Goal: Task Accomplishment & Management: Manage account settings

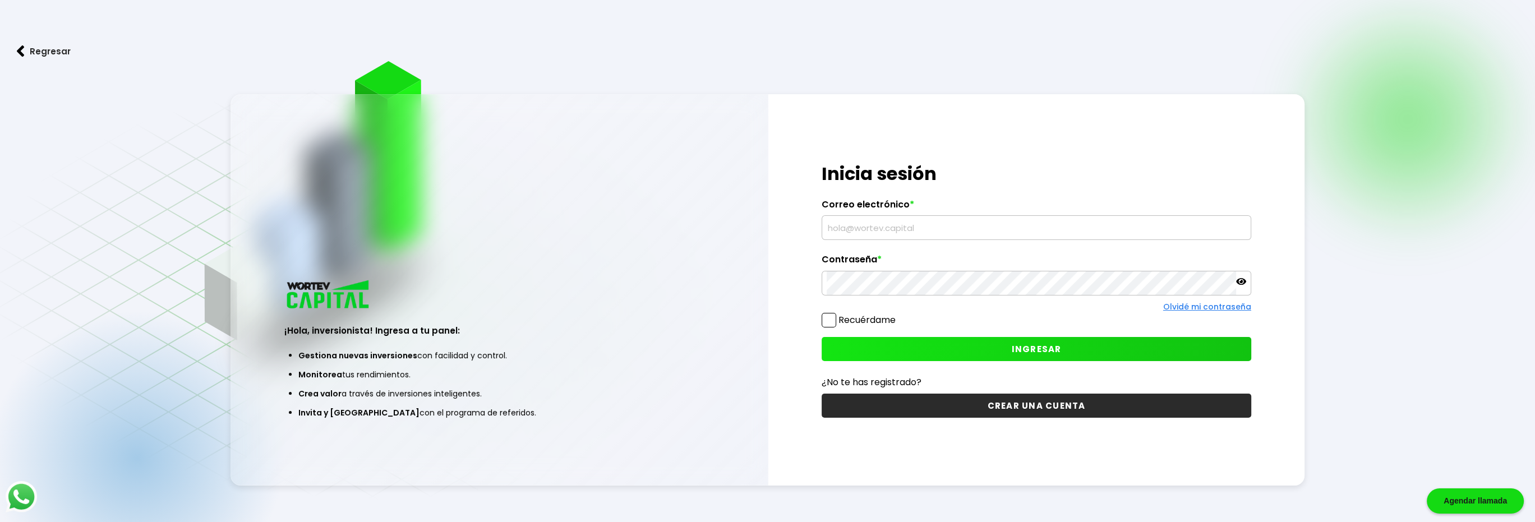
type input "halo343daniel@gmail.com"
click at [830, 322] on span at bounding box center [829, 320] width 15 height 15
click at [898, 315] on input "Recuérdame" at bounding box center [898, 315] width 0 height 0
click at [1240, 282] on icon at bounding box center [1241, 281] width 10 height 7
click at [935, 348] on button "INGRESAR" at bounding box center [1037, 349] width 430 height 24
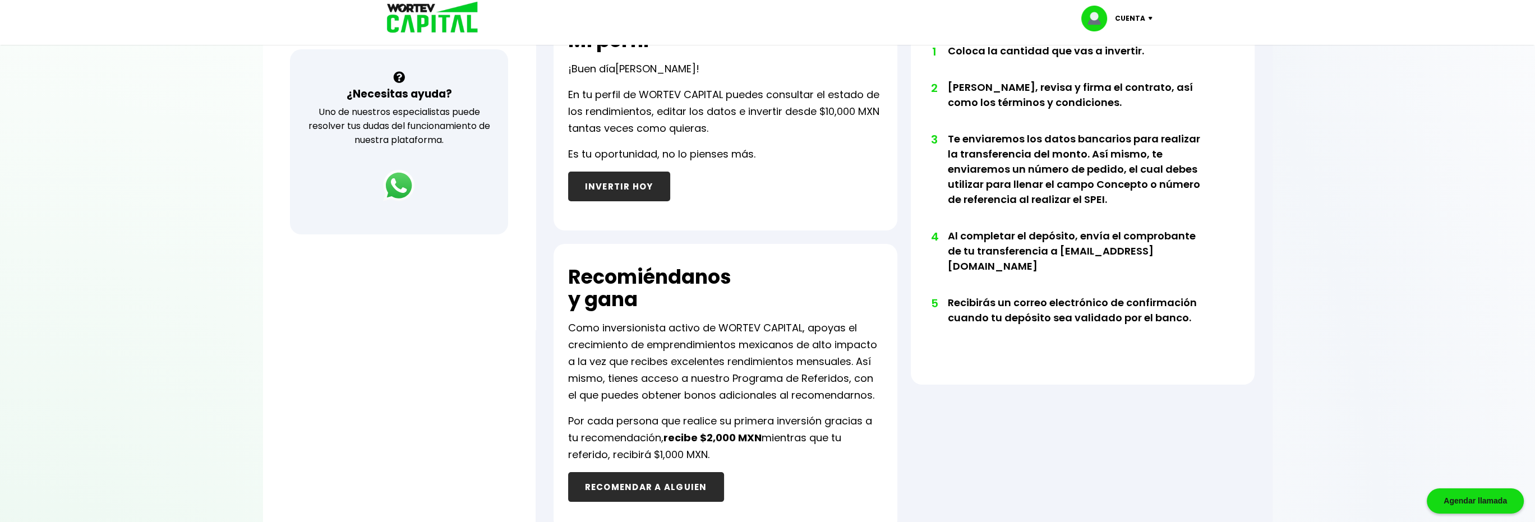
scroll to position [449, 0]
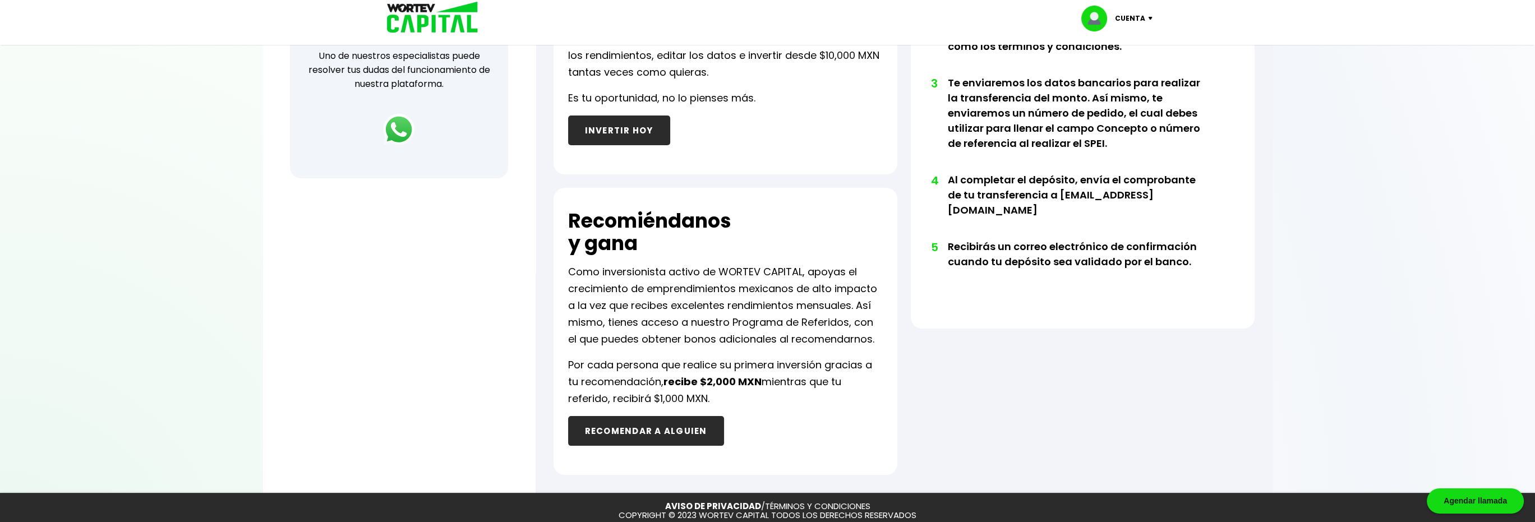
click at [686, 423] on button "RECOMENDAR A ALGUIEN" at bounding box center [646, 431] width 156 height 30
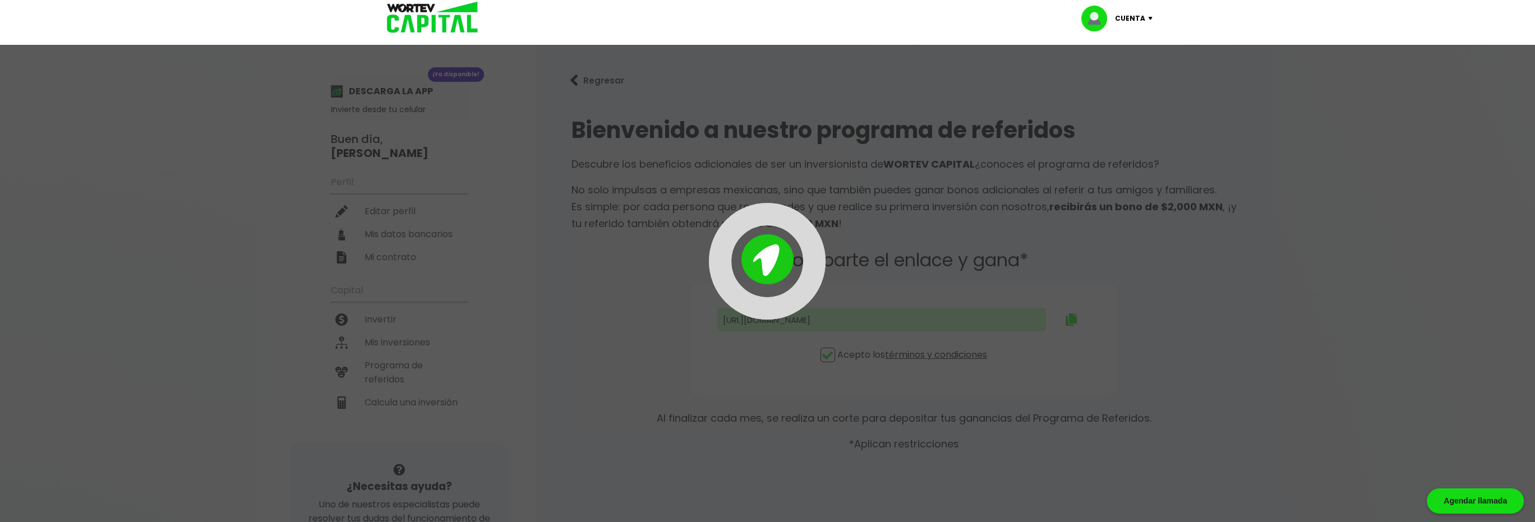
type input "https://panel-mx.wortev.capital/register?ref=halo343daniel"
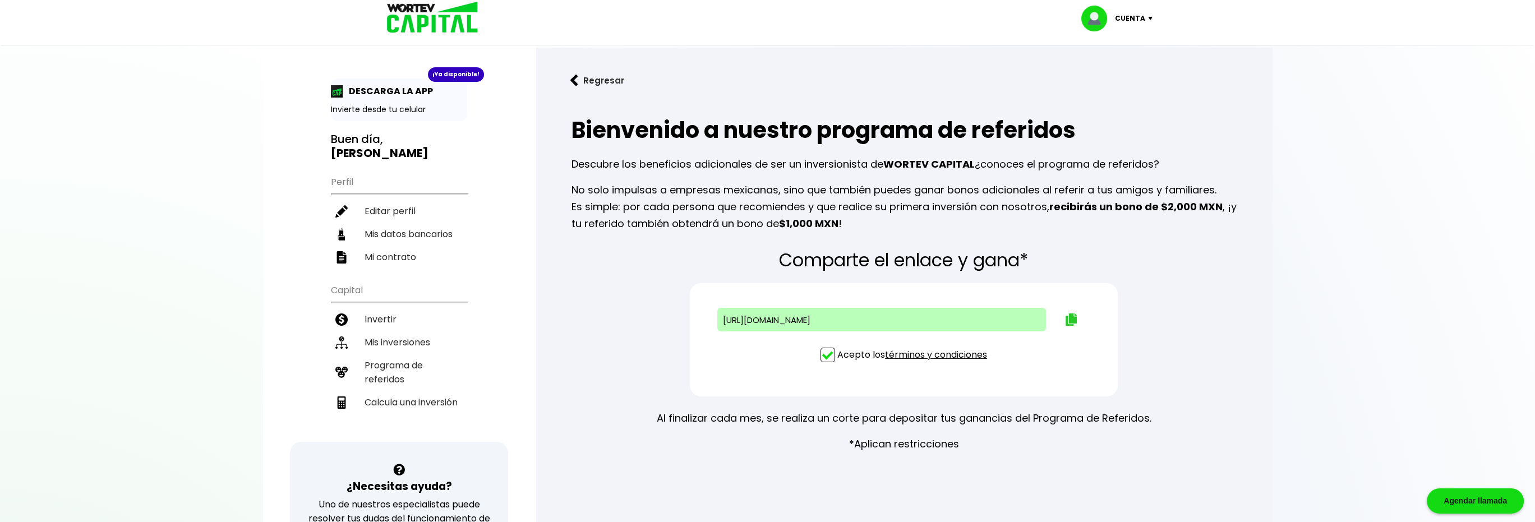
drag, startPoint x: 1060, startPoint y: 325, endPoint x: 1068, endPoint y: 320, distance: 9.3
click at [1067, 322] on button at bounding box center [1071, 319] width 45 height 29
click at [1068, 320] on img at bounding box center [1071, 319] width 11 height 12
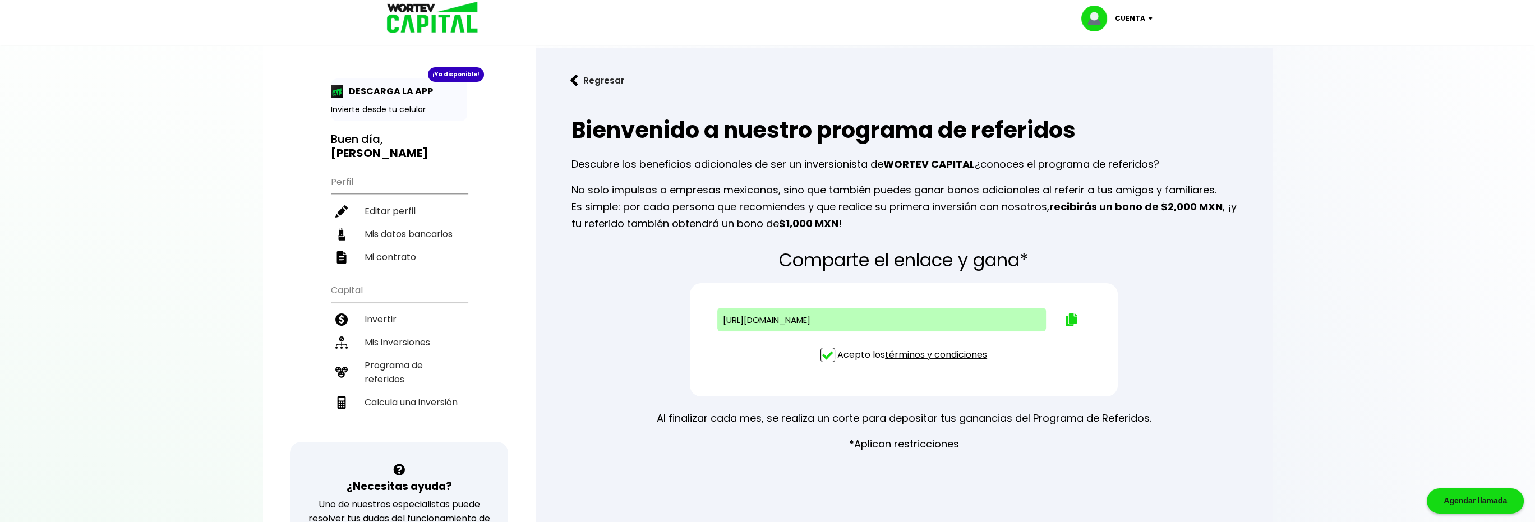
click at [440, 96] on div "DESCARGA LA APP" at bounding box center [399, 91] width 136 height 14
click at [386, 110] on p "Invierte desde tu celular" at bounding box center [399, 110] width 136 height 12
drag, startPoint x: 425, startPoint y: 85, endPoint x: 449, endPoint y: 80, distance: 24.1
click at [433, 85] on div "DESCARGA LA APP" at bounding box center [399, 91] width 136 height 14
click at [449, 80] on div "¡Ya disponible!" at bounding box center [456, 74] width 56 height 15
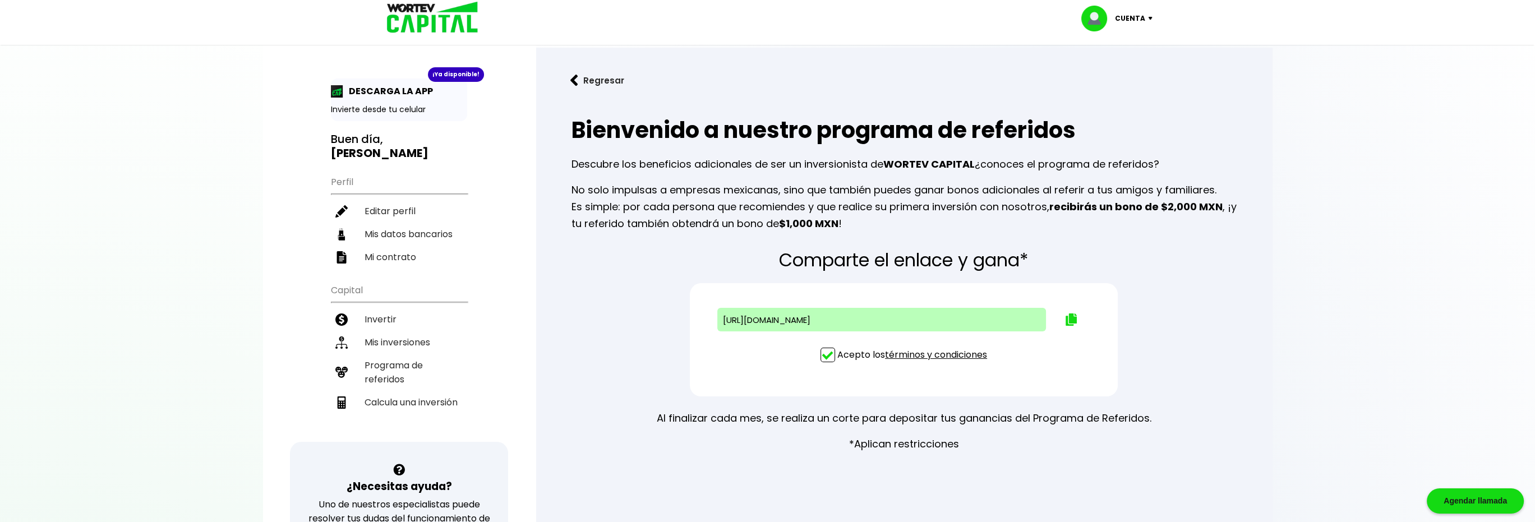
click at [381, 95] on p "DESCARGA LA APP" at bounding box center [388, 91] width 90 height 14
drag, startPoint x: 343, startPoint y: 102, endPoint x: 333, endPoint y: 102, distance: 10.1
click at [339, 103] on div "¡Ya disponible! DESCARGA LA APP Invierte desde tu celular" at bounding box center [399, 100] width 136 height 43
click at [1063, 318] on button at bounding box center [1071, 319] width 45 height 29
click at [1143, 20] on p "Cuenta" at bounding box center [1130, 18] width 30 height 17
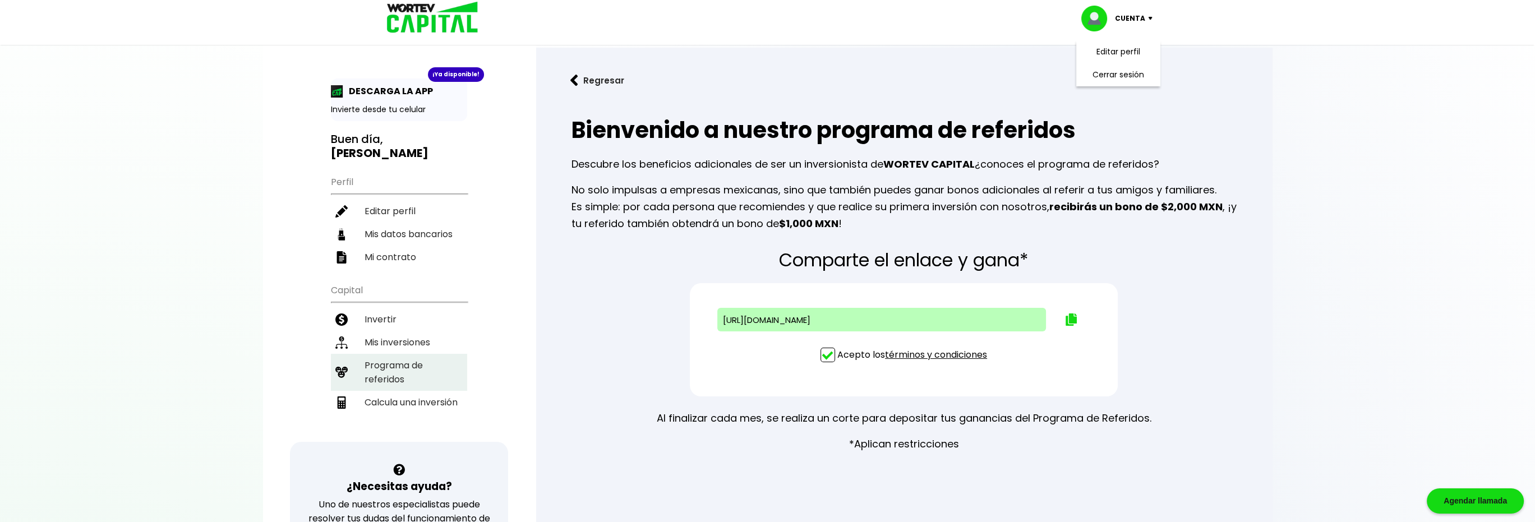
click at [422, 354] on li "Programa de referidos" at bounding box center [399, 372] width 136 height 37
drag, startPoint x: 862, startPoint y: 229, endPoint x: 792, endPoint y: 225, distance: 70.2
click at [792, 225] on p "No solo impulsas a empresas mexicanas, sino que también puedes ganar bonos adic…" at bounding box center [903, 207] width 665 height 50
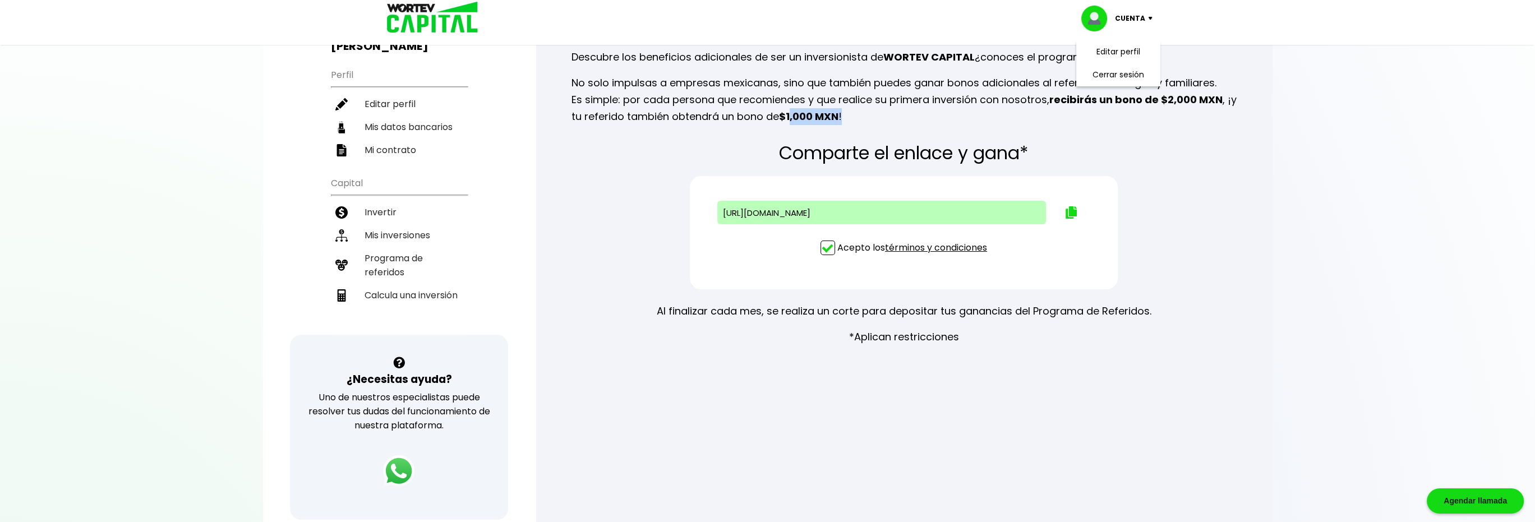
scroll to position [112, 0]
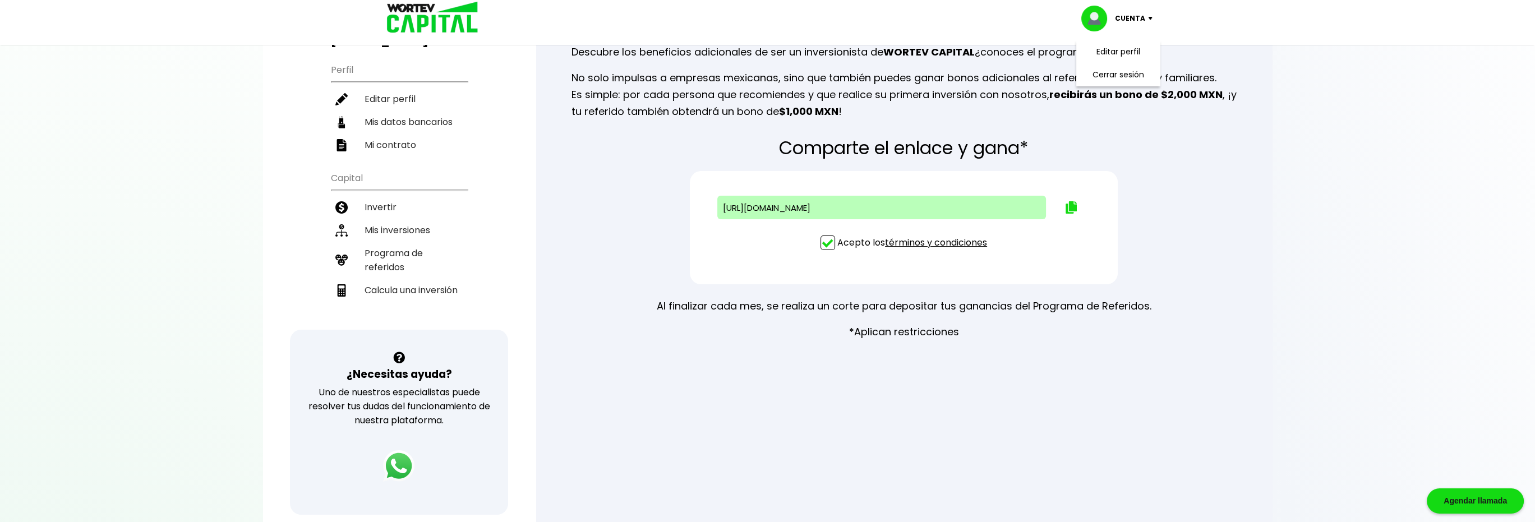
click at [993, 305] on p "Al finalizar cada mes, se realiza un corte para depositar tus ganancias del Pro…" at bounding box center [904, 306] width 495 height 17
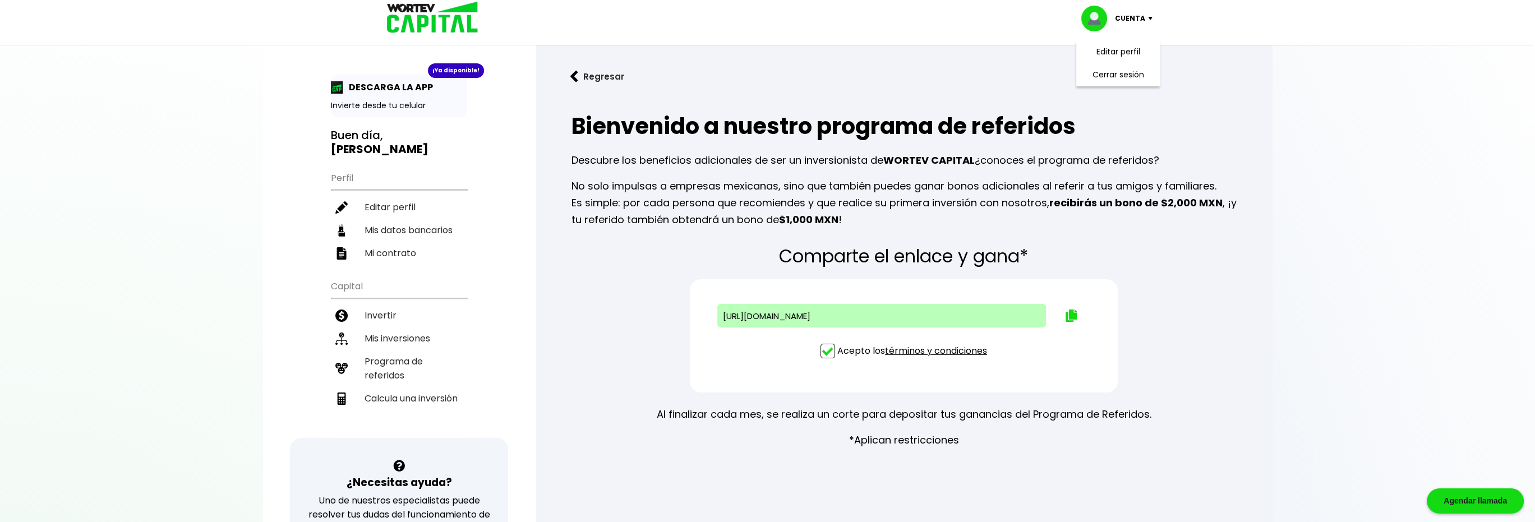
scroll to position [0, 0]
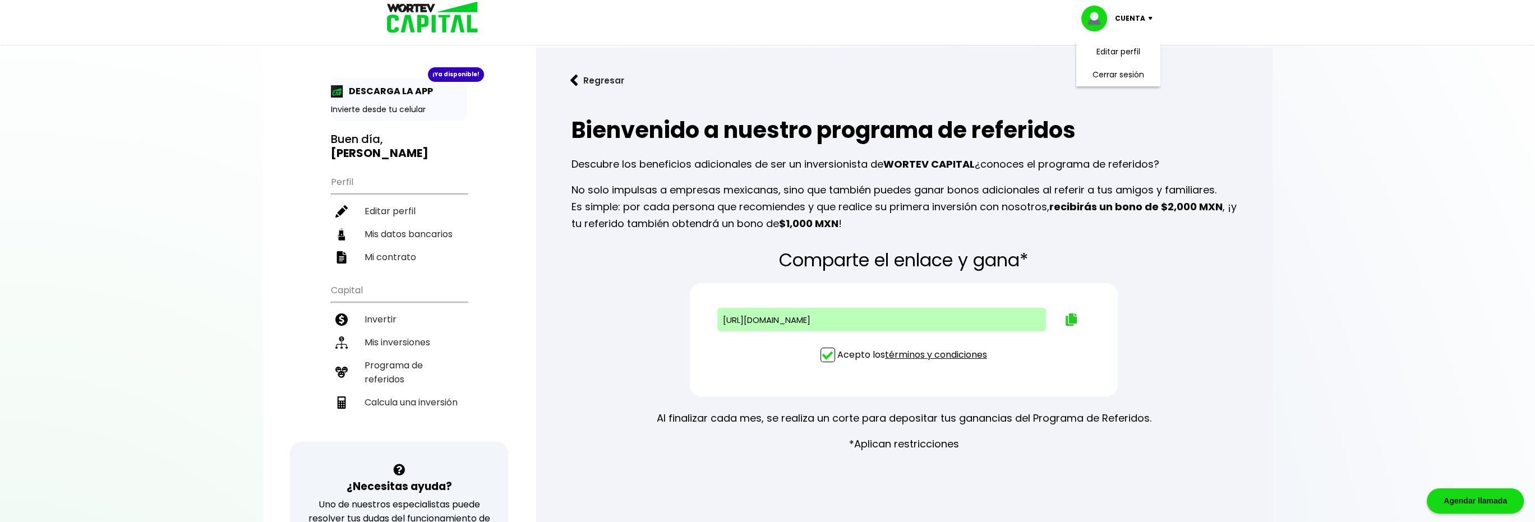
click at [1064, 322] on button at bounding box center [1071, 319] width 45 height 29
click at [281, 390] on div "¡Ya disponible! DESCARGA LA APP Invierte desde tu celular Buen día, DANIEL Perf…" at bounding box center [399, 366] width 273 height 711
click at [1128, 75] on li "Cerrar sesión" at bounding box center [1118, 74] width 90 height 23
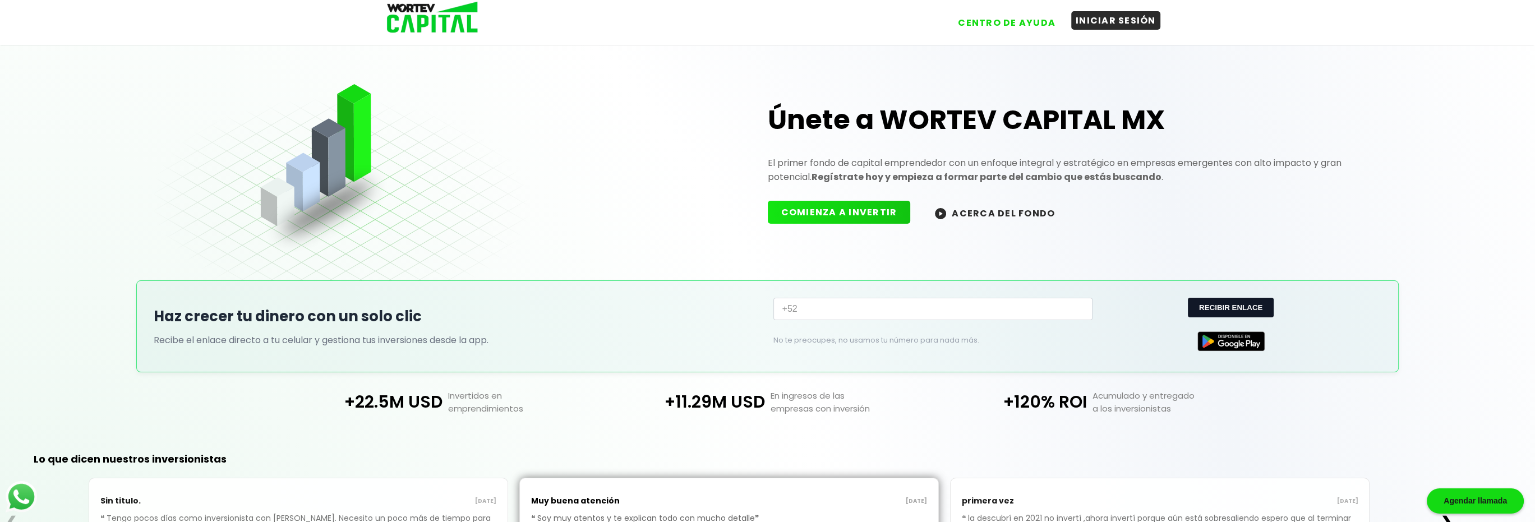
click at [1110, 24] on button "INICIAR SESIÓN" at bounding box center [1115, 20] width 89 height 19
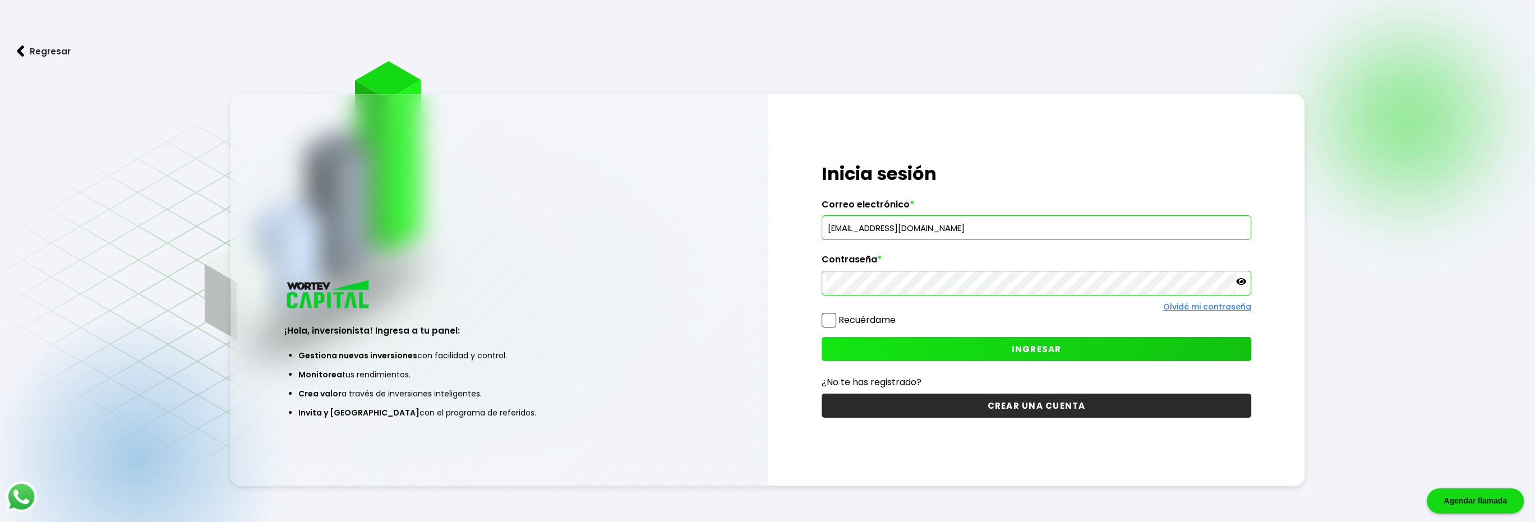
click at [960, 216] on label "Correo electrónico *" at bounding box center [1037, 207] width 430 height 17
click at [966, 230] on input "halo343daniel@gmail.com" at bounding box center [1036, 228] width 419 height 24
type input "[EMAIL_ADDRESS][DOMAIN_NAME]"
click at [924, 354] on button "INGRESAR" at bounding box center [1037, 349] width 430 height 24
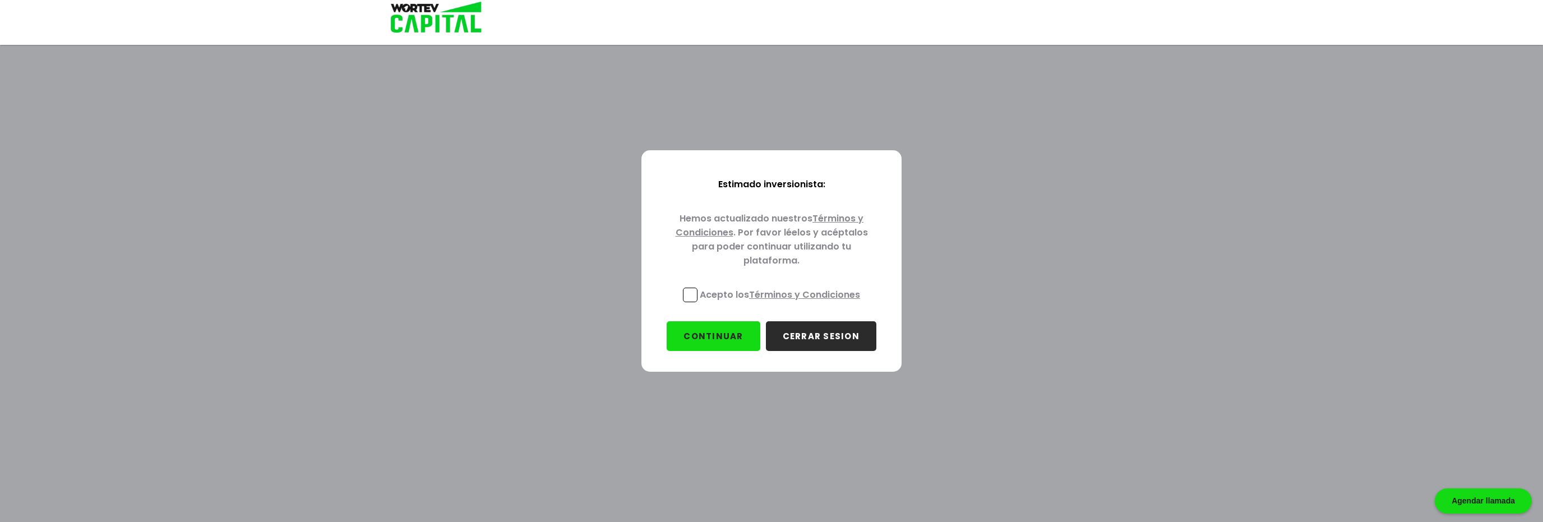
click at [705, 293] on p "Acepto los Términos y Condiciones" at bounding box center [780, 295] width 160 height 14
click at [782, 303] on input "Acepto los Términos y Condiciones" at bounding box center [782, 303] width 0 height 0
click at [708, 344] on button "CONTINUAR" at bounding box center [713, 336] width 93 height 30
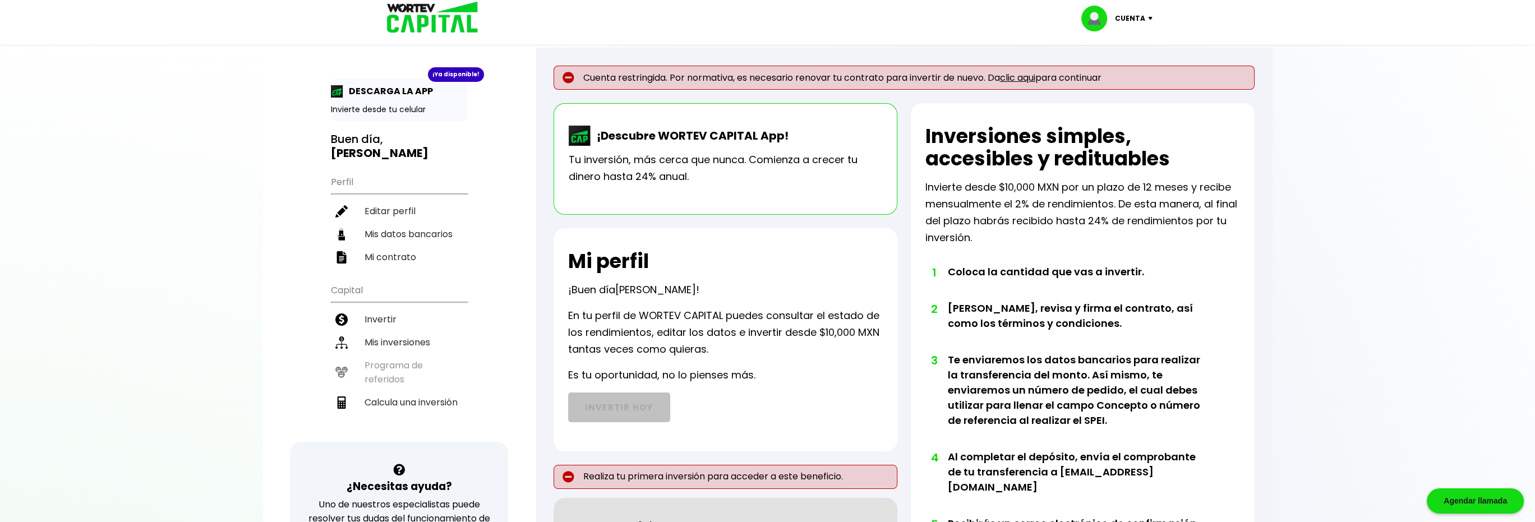
click at [1024, 76] on link "clic aqui" at bounding box center [1017, 77] width 35 height 13
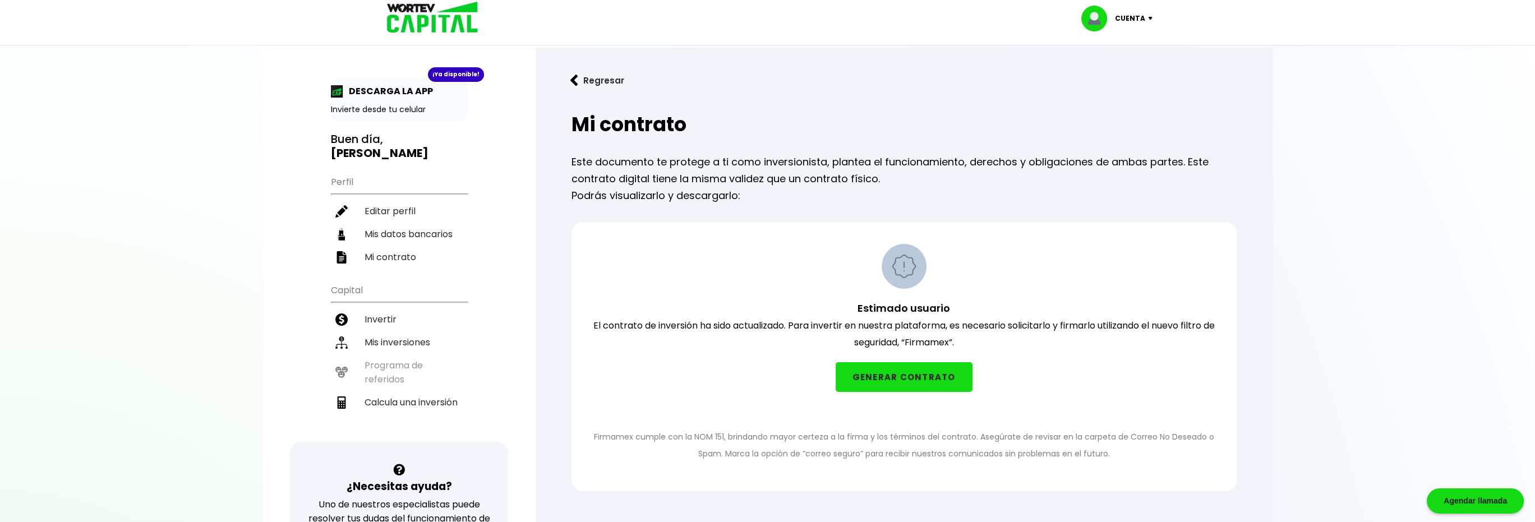
click at [912, 372] on button "GENERAR CONTRATO" at bounding box center [904, 377] width 137 height 30
click at [898, 374] on button "GENERAR CONTRATO" at bounding box center [904, 377] width 137 height 30
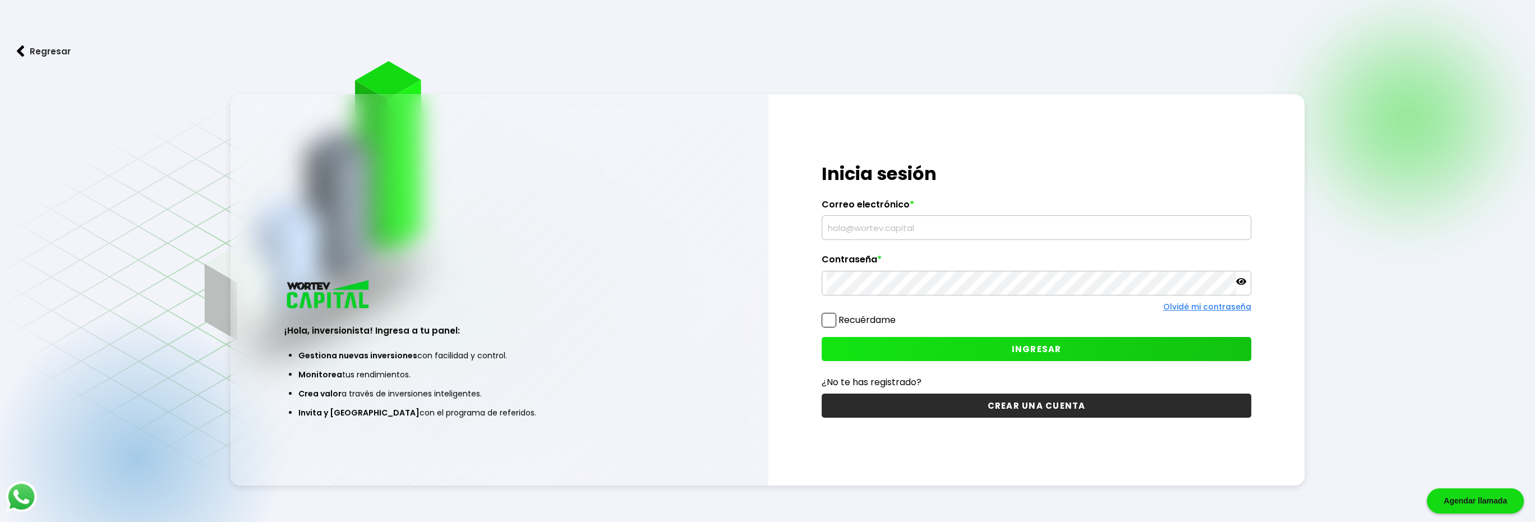
type input "[EMAIL_ADDRESS][DOMAIN_NAME]"
click at [948, 349] on button "INGRESAR" at bounding box center [1037, 349] width 430 height 24
type input "[EMAIL_ADDRESS][DOMAIN_NAME]"
click at [915, 334] on div "¡Hola, inversionista! Ingresa tus credenciales para iniciar sesión Inicia sesió…" at bounding box center [1036, 289] width 537 height 391
click at [908, 348] on button "INGRESAR" at bounding box center [1037, 349] width 430 height 24
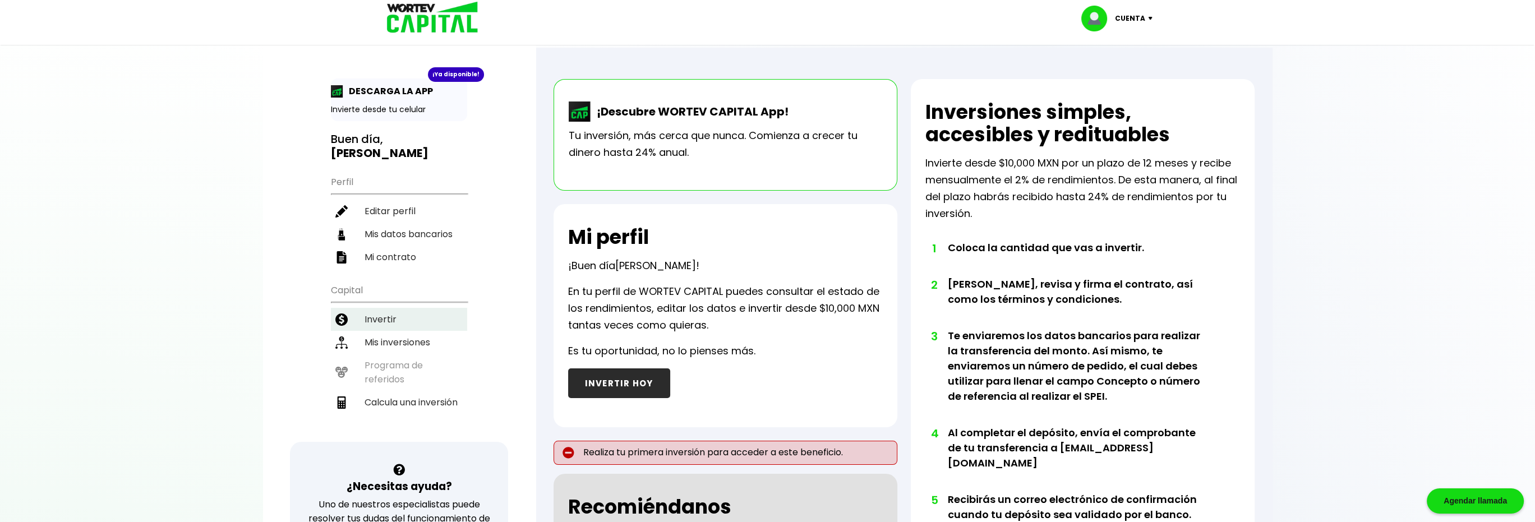
click at [391, 313] on li "Invertir" at bounding box center [399, 319] width 136 height 23
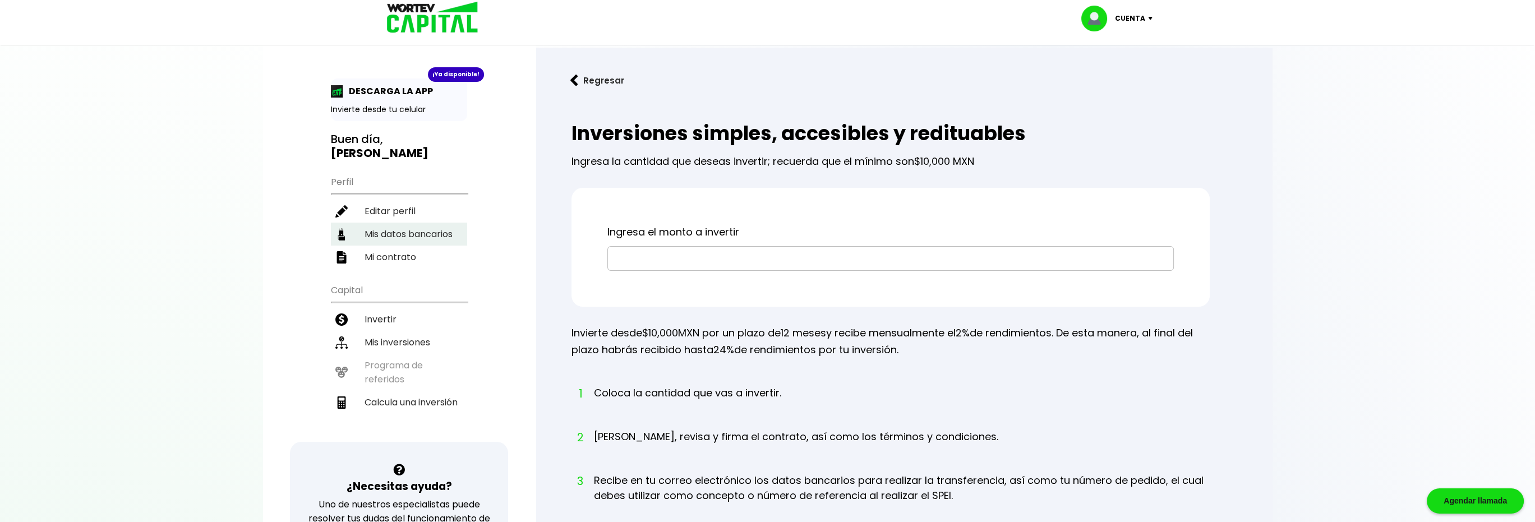
click at [435, 229] on li "Mis datos bancarios" at bounding box center [399, 234] width 136 height 23
select select "BBVA Bancomer"
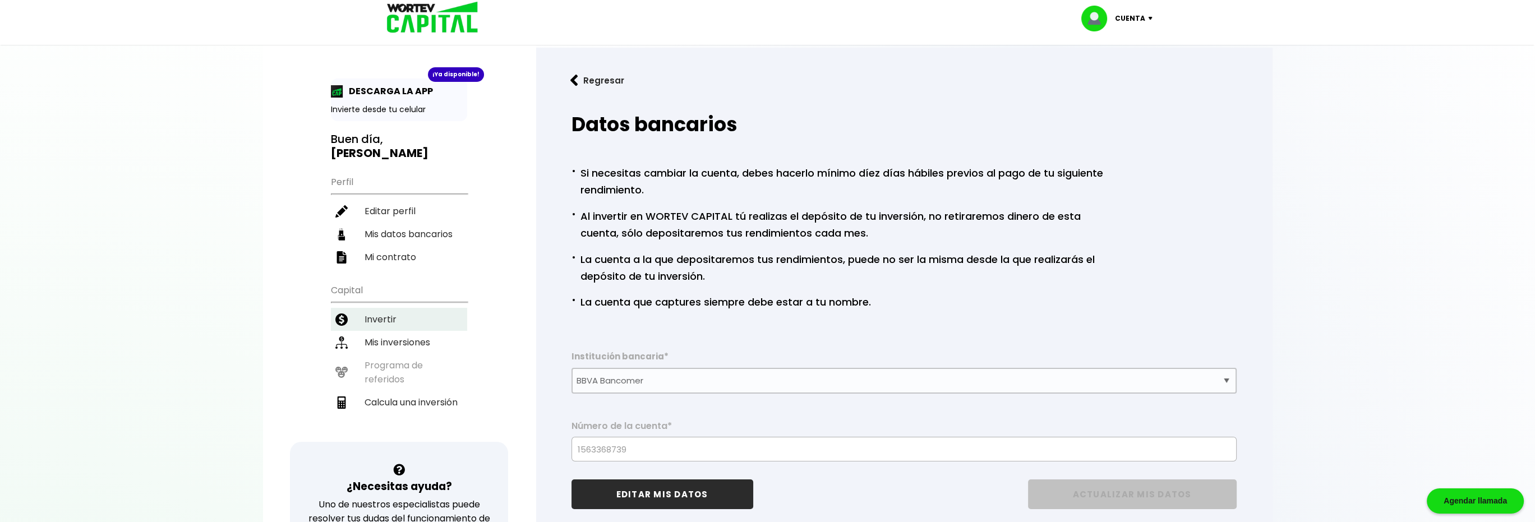
click at [426, 317] on li "Invertir" at bounding box center [399, 319] width 136 height 23
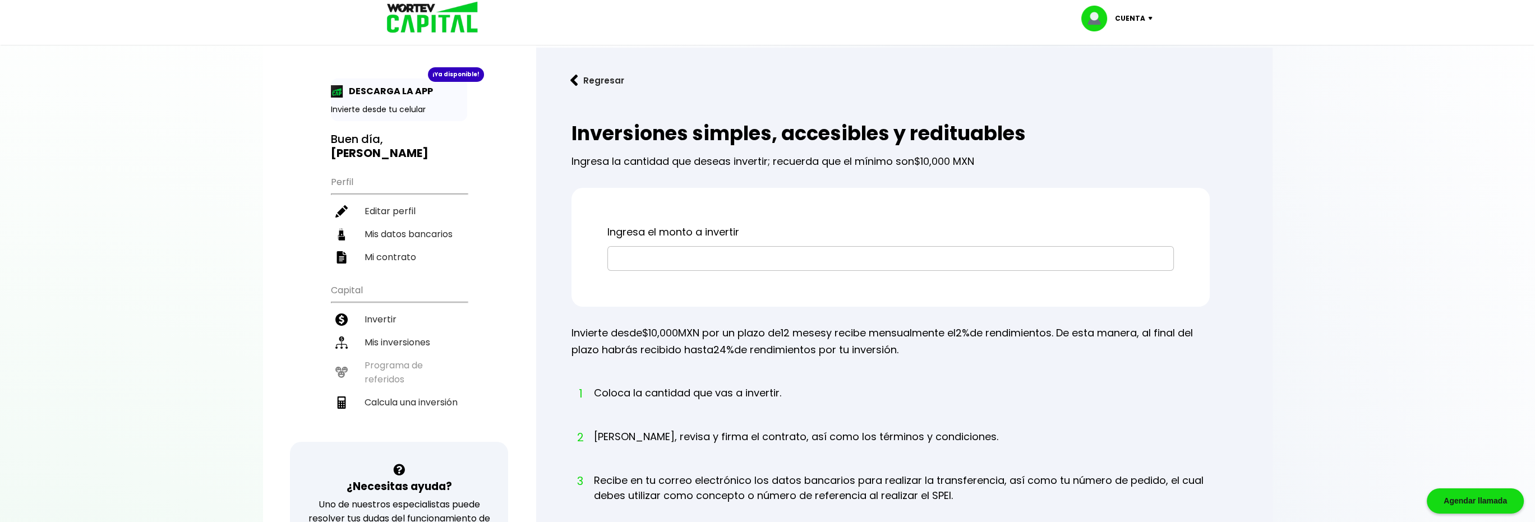
click at [577, 82] on img at bounding box center [574, 81] width 8 height 12
